Goal: Transaction & Acquisition: Download file/media

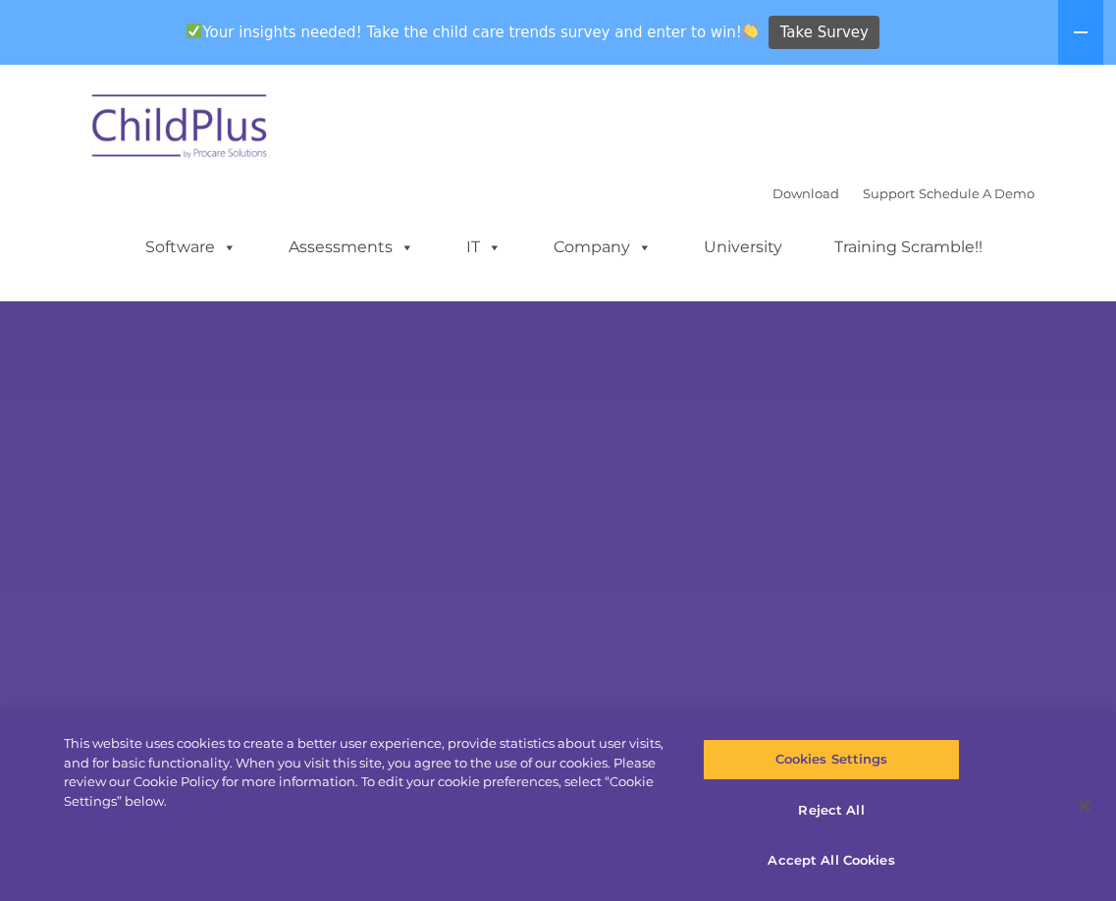
select select "MEDIUM"
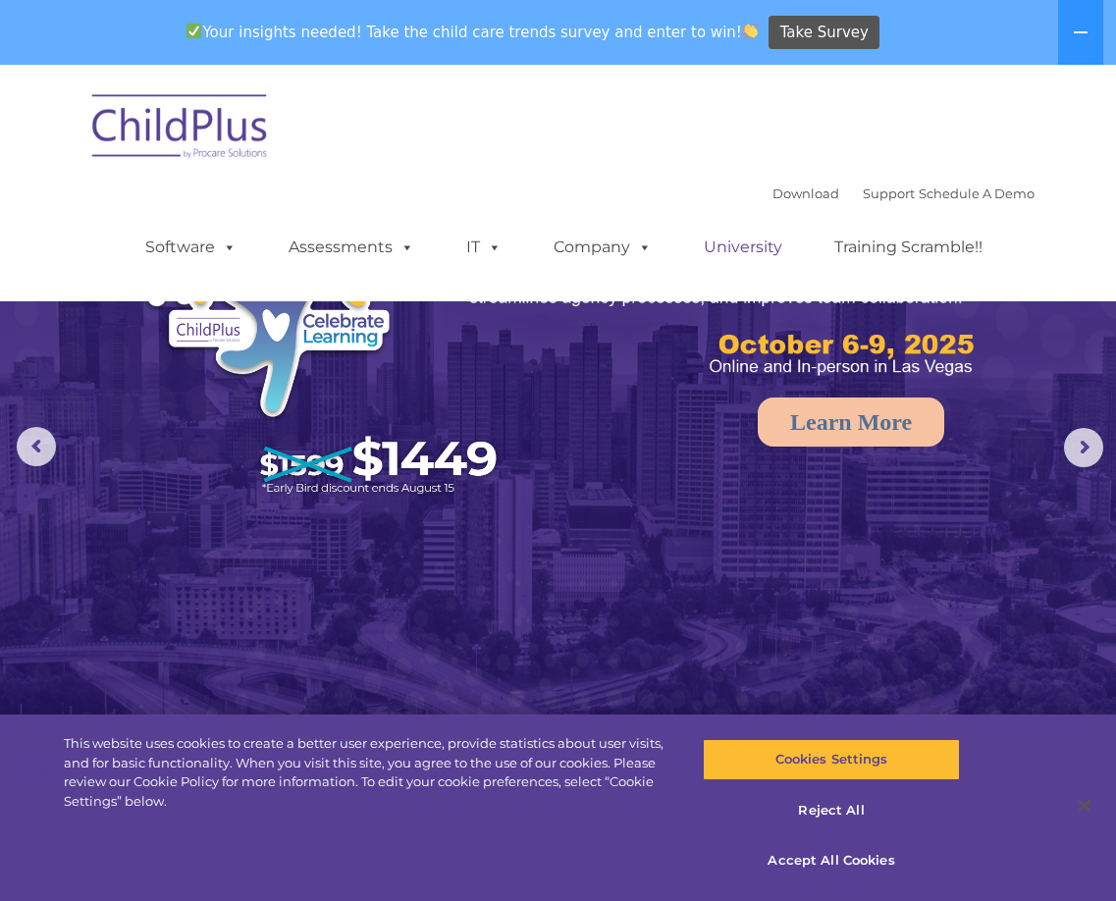
click at [755, 260] on link "University" at bounding box center [743, 247] width 118 height 39
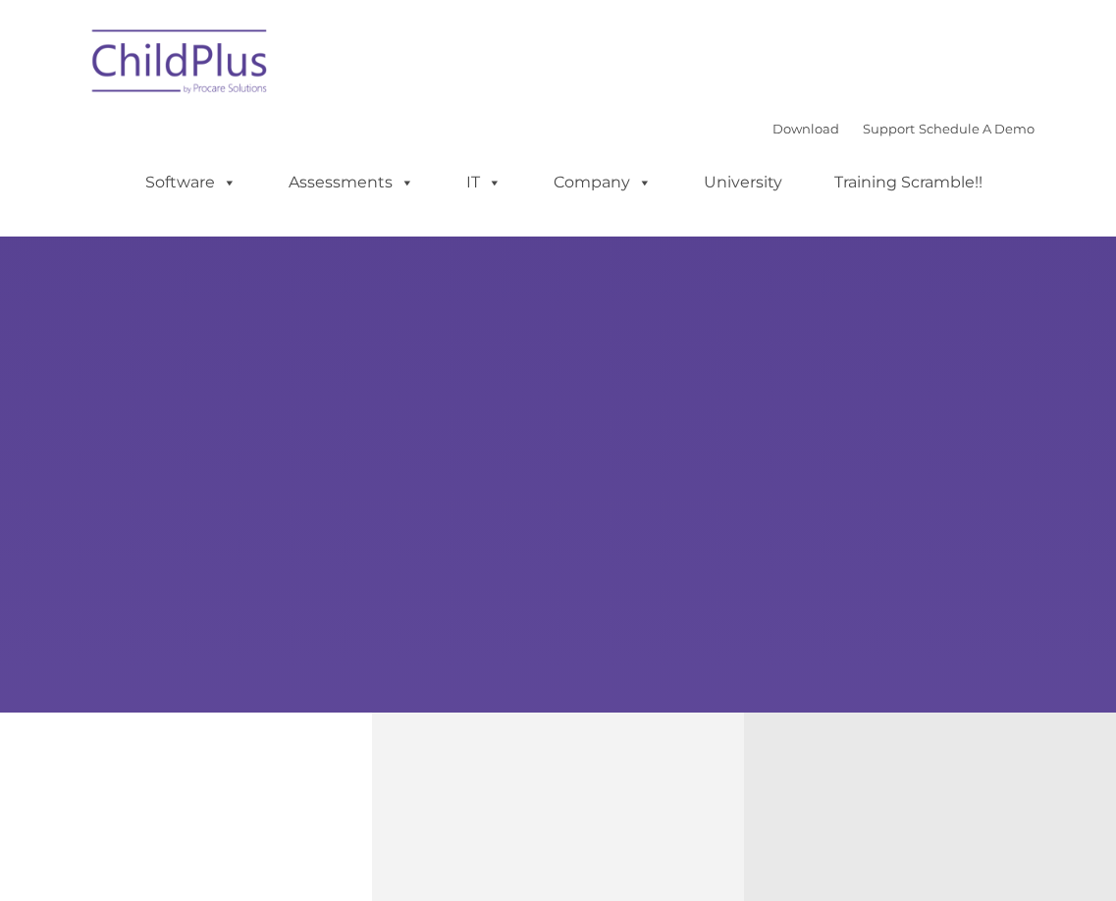
type input ""
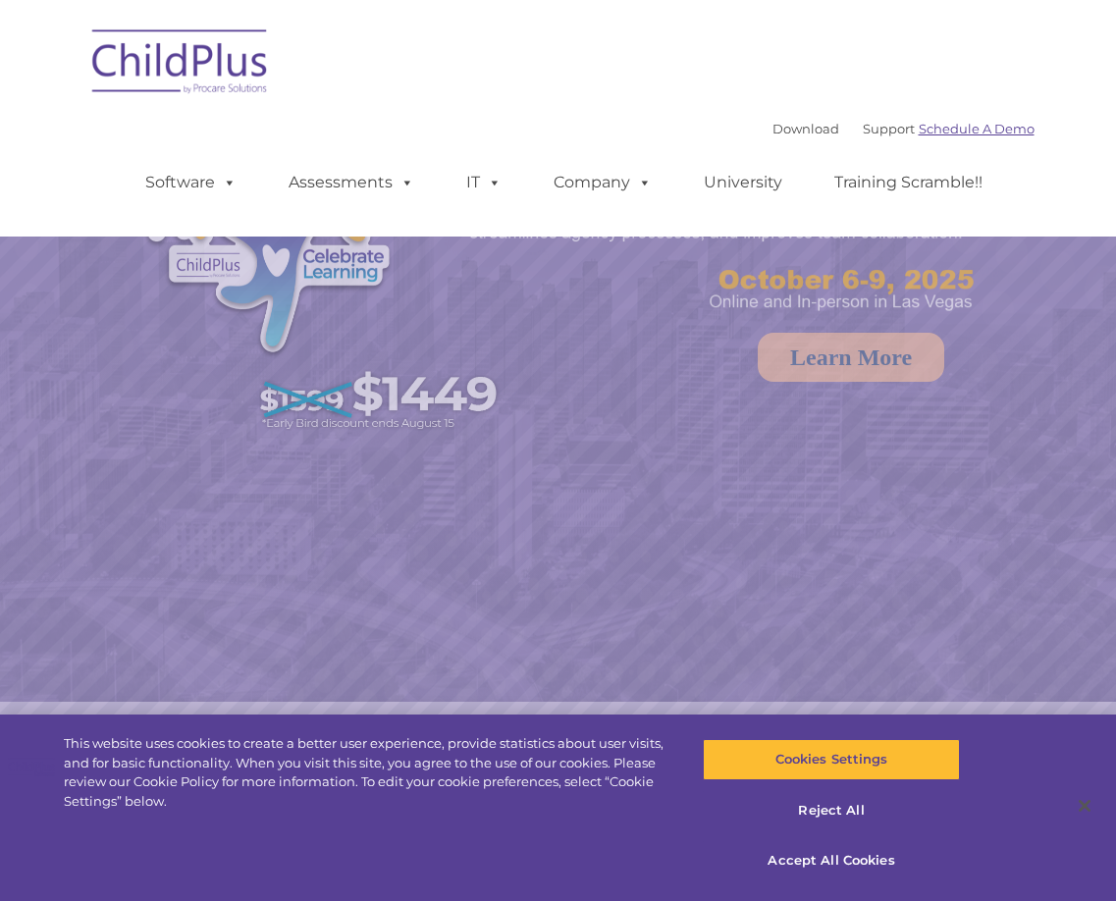
select select "MEDIUM"
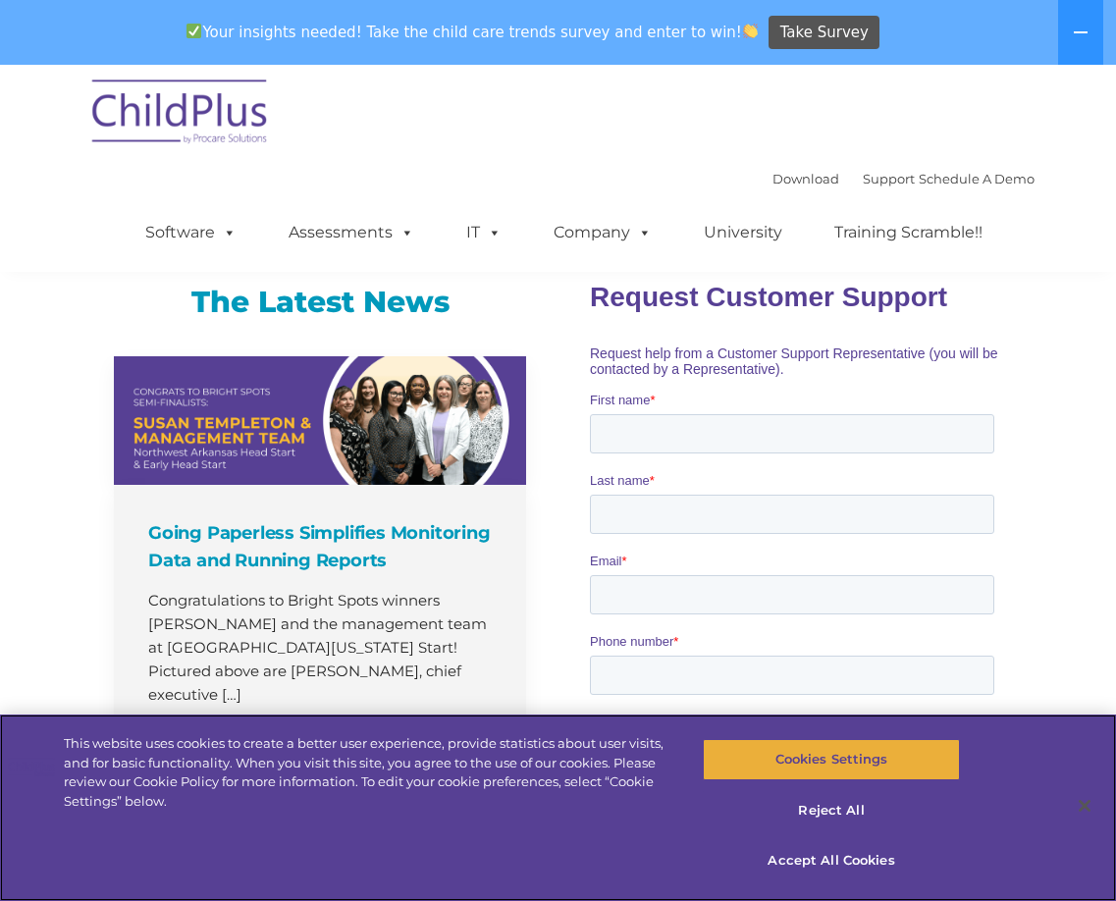
scroll to position [1273, 0]
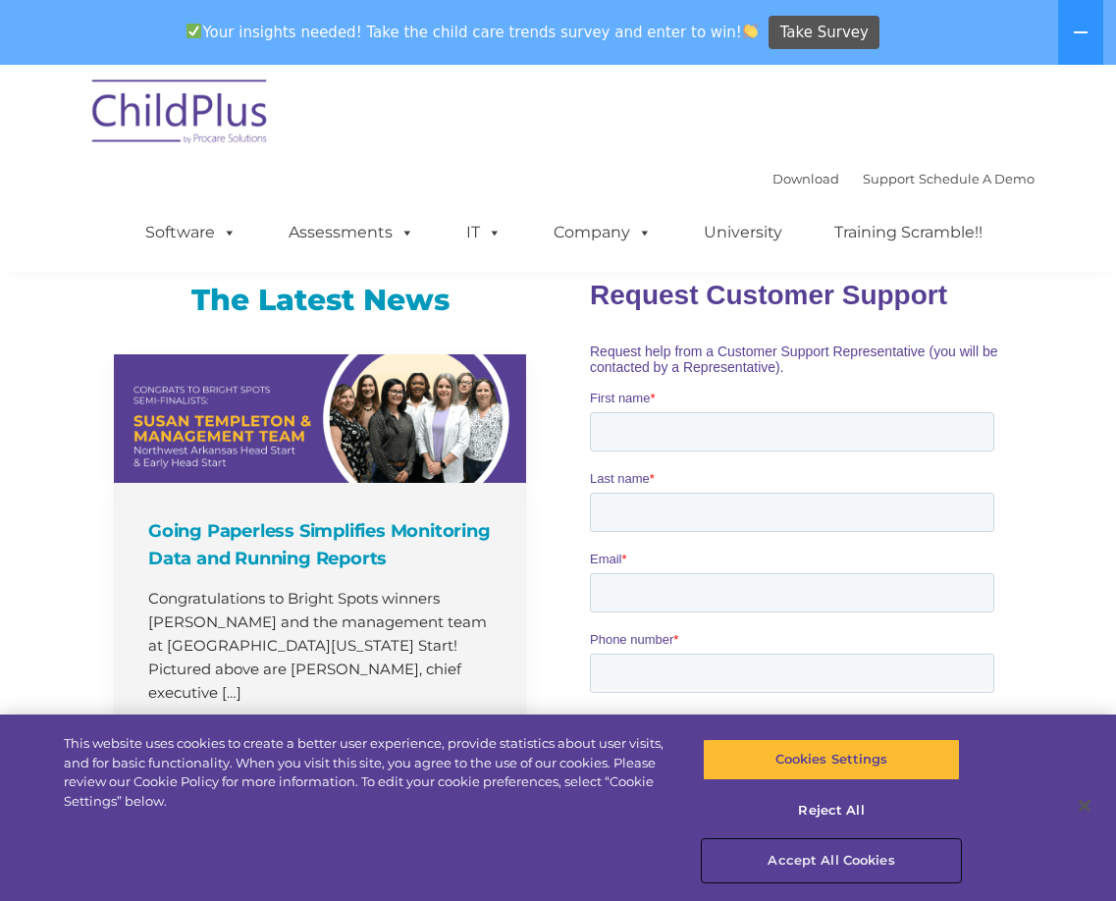
click at [817, 862] on button "Accept All Cookies" at bounding box center [831, 860] width 257 height 41
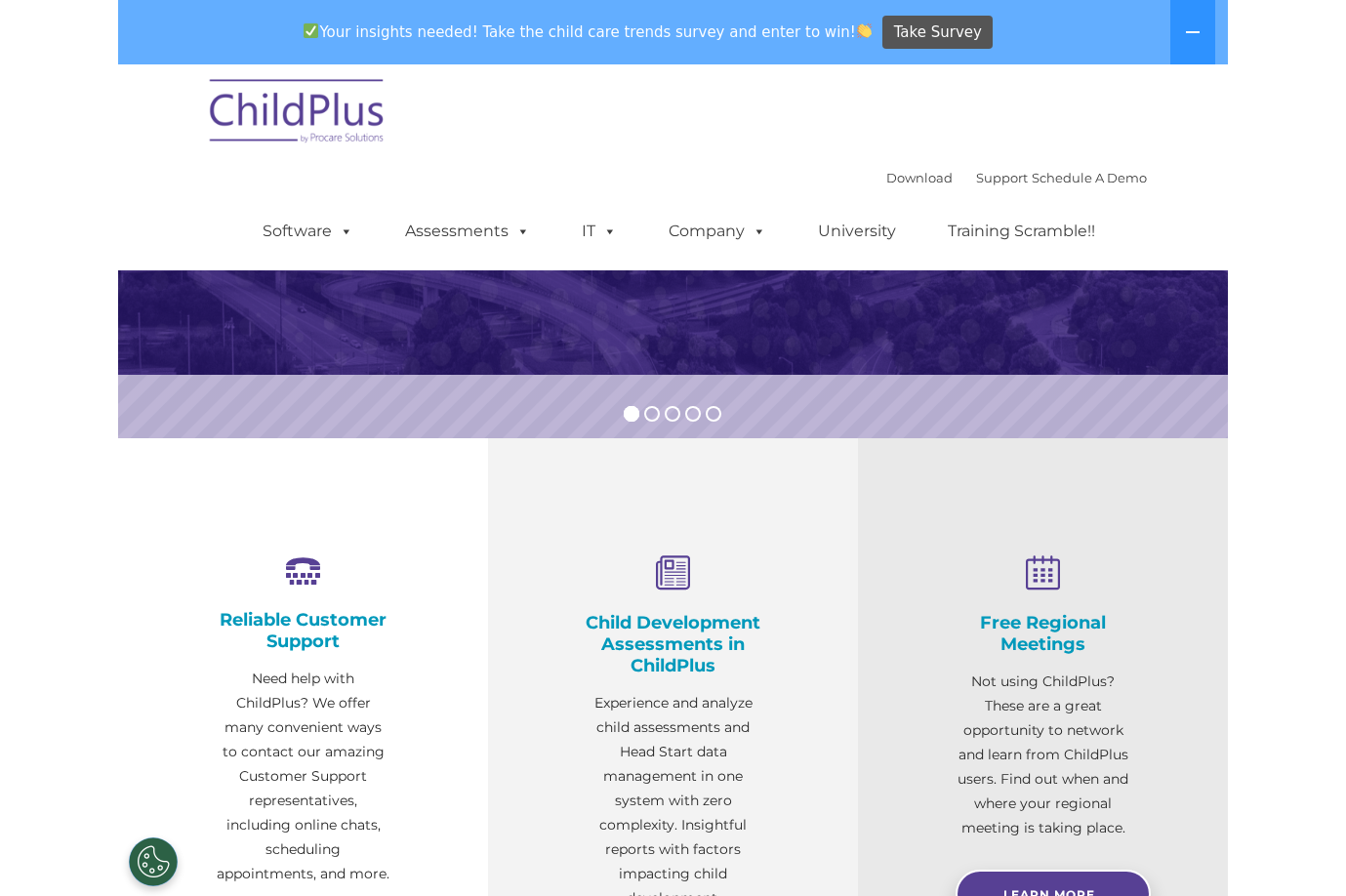
scroll to position [0, 0]
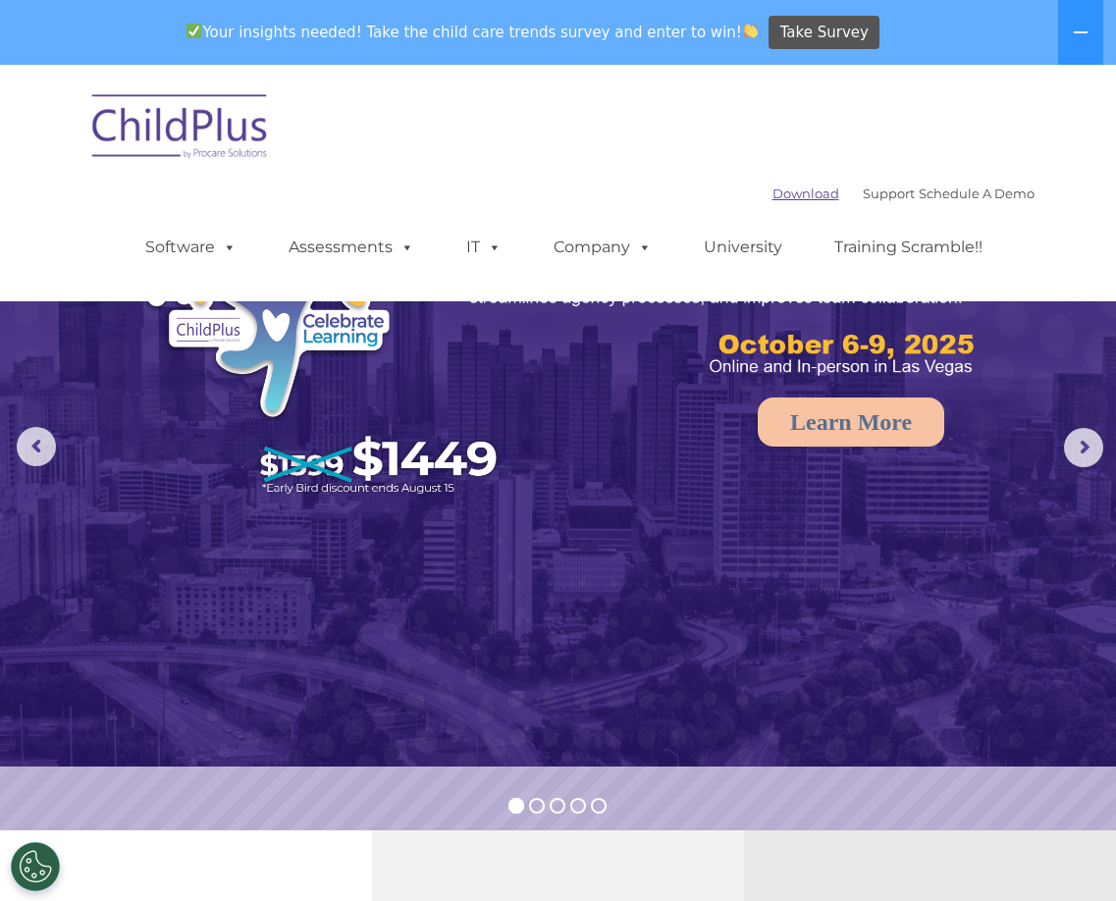
click at [781, 190] on link "Download" at bounding box center [805, 193] width 67 height 16
click at [1081, 21] on button at bounding box center [1080, 32] width 45 height 65
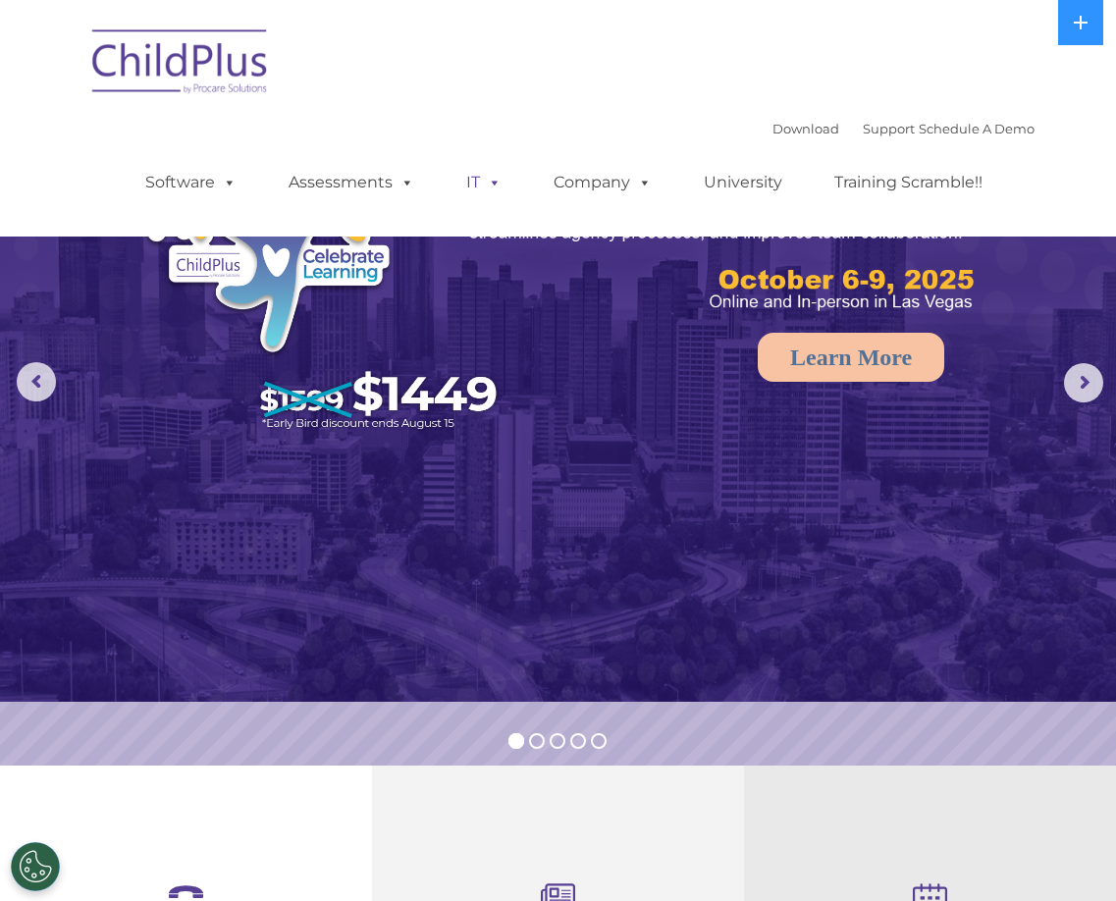
click at [496, 183] on span at bounding box center [491, 182] width 22 height 19
click at [491, 182] on span at bounding box center [491, 182] width 22 height 19
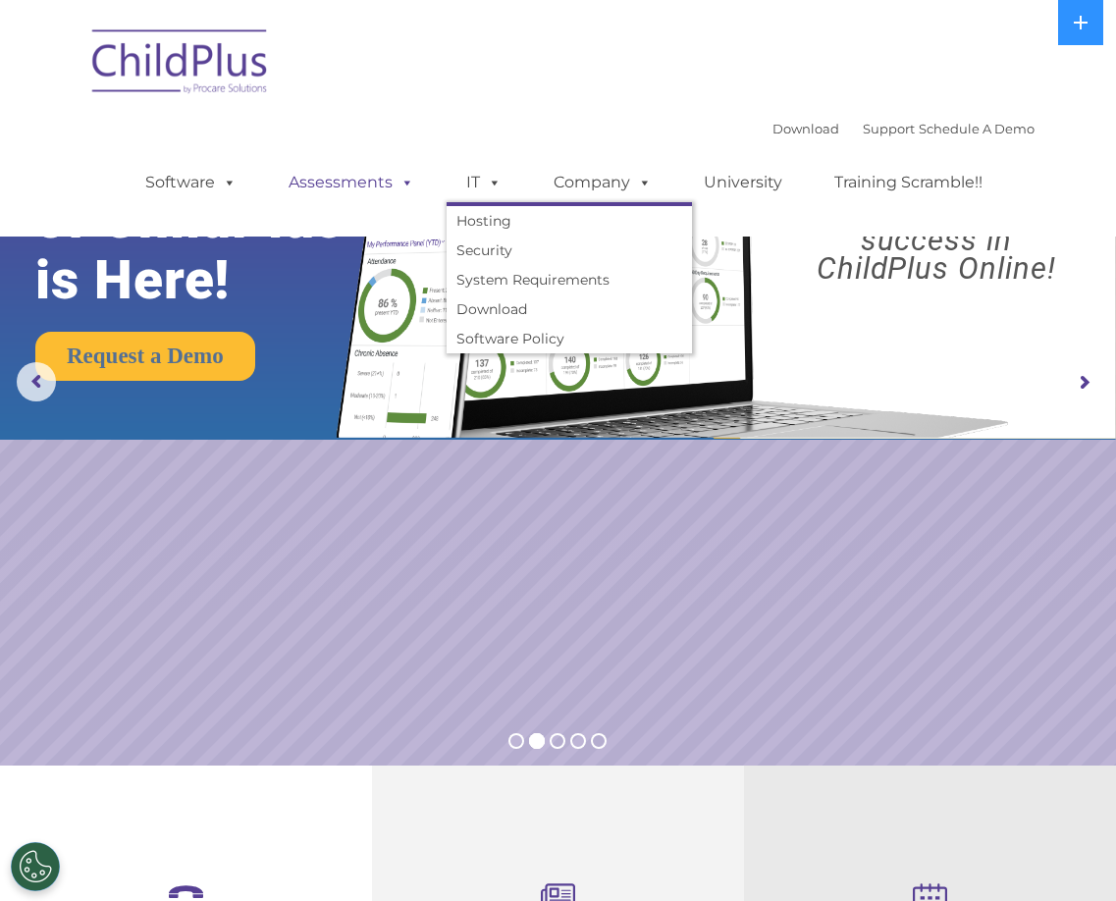
click at [403, 182] on span at bounding box center [404, 182] width 22 height 19
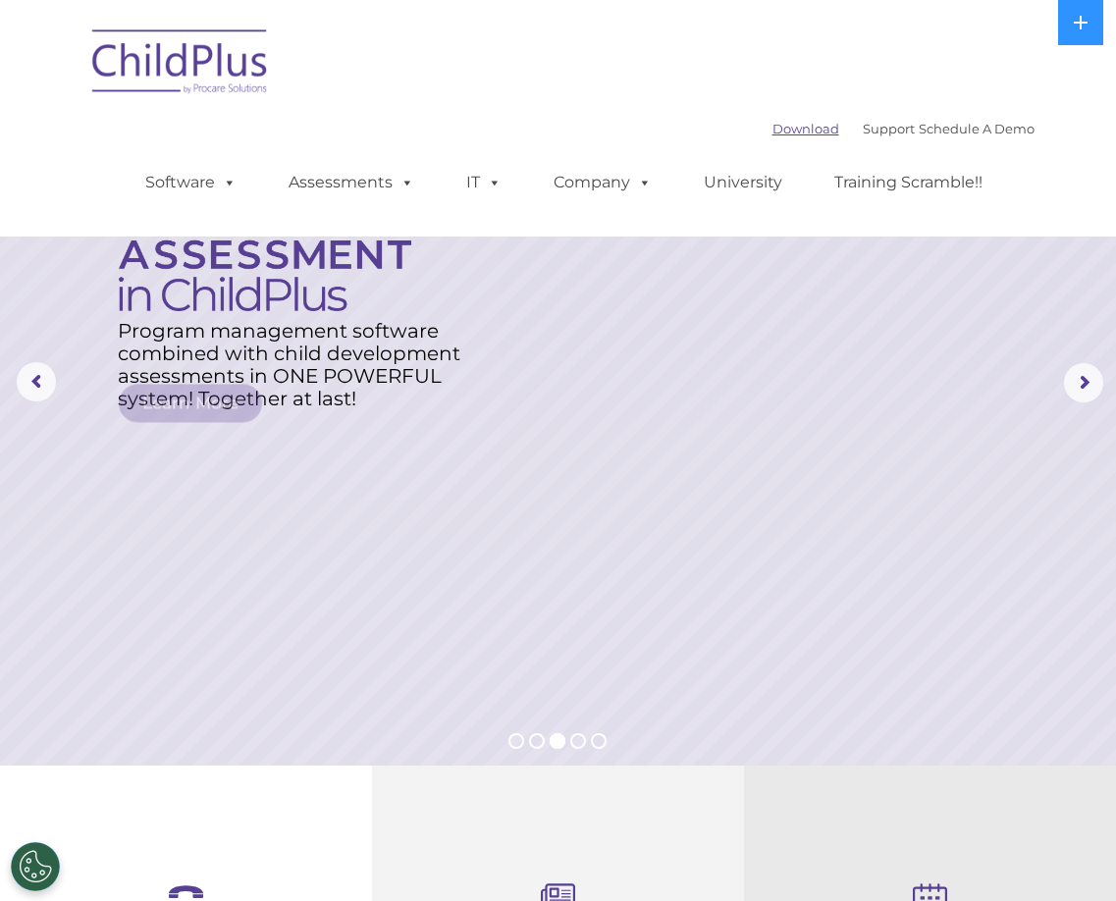
drag, startPoint x: 790, startPoint y: 140, endPoint x: 785, endPoint y: 129, distance: 12.8
click at [790, 140] on div "Download Support | Schedule A Demo " at bounding box center [903, 128] width 262 height 29
click at [785, 129] on link "Download" at bounding box center [805, 129] width 67 height 16
